Goal: Task Accomplishment & Management: Manage account settings

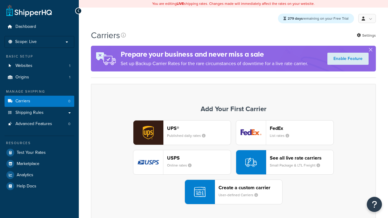
click at [182, 163] on div "USPS Online rates" at bounding box center [199, 162] width 64 height 15
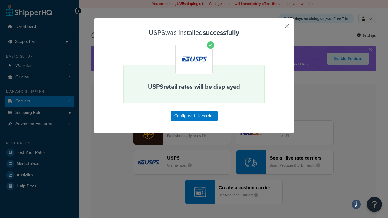
click at [277, 28] on button "button" at bounding box center [278, 29] width 2 height 2
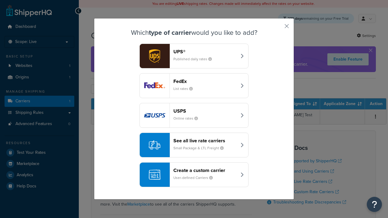
click at [194, 145] on div "See all live rate carriers Small Package & LTL Freight" at bounding box center [204, 145] width 63 height 15
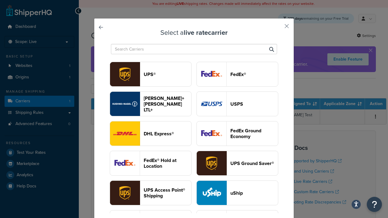
click at [167, 74] on header "UPS®" at bounding box center [168, 74] width 48 height 6
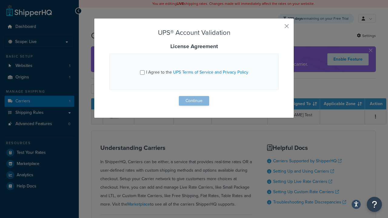
click at [143, 72] on input "I Agree to the UPS Terms of Service and Privacy Policy" at bounding box center [142, 72] width 5 height 5
checkbox input "true"
click at [194, 101] on button "Continue" at bounding box center [194, 101] width 30 height 10
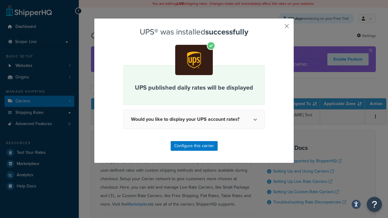
click at [277, 28] on button "button" at bounding box center [278, 29] width 2 height 2
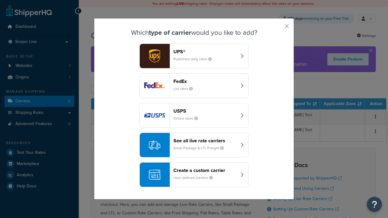
click at [205, 81] on header "FedEx" at bounding box center [204, 81] width 63 height 6
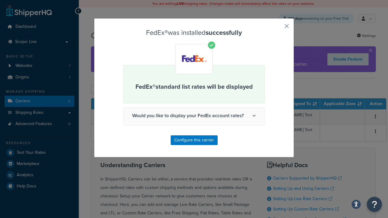
click at [277, 28] on button "button" at bounding box center [278, 29] width 2 height 2
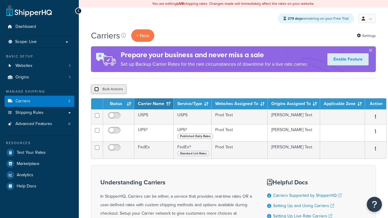
click at [96, 90] on input "checkbox" at bounding box center [96, 89] width 5 height 5
checkbox input "true"
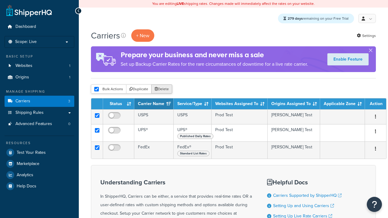
click at [161, 90] on button "Delete" at bounding box center [161, 88] width 21 height 9
